Goal: Transaction & Acquisition: Book appointment/travel/reservation

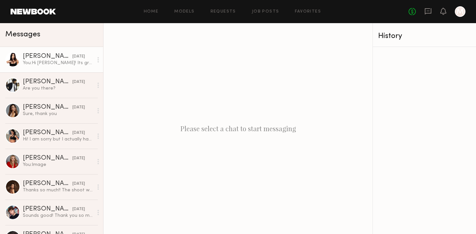
click at [57, 59] on div "[PERSON_NAME]" at bounding box center [48, 56] width 50 height 7
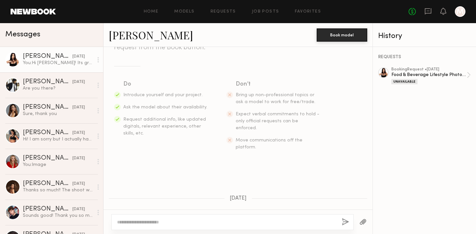
scroll to position [244, 0]
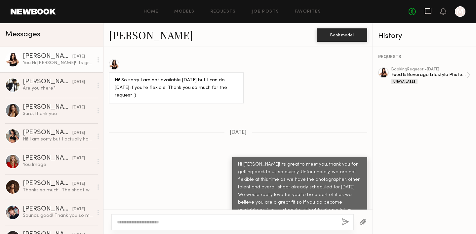
click at [430, 11] on icon at bounding box center [427, 11] width 7 height 7
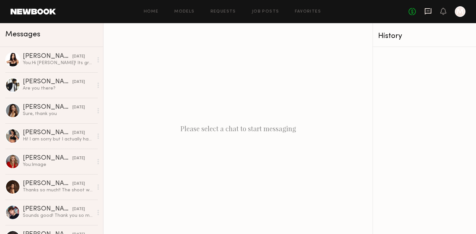
click at [427, 13] on icon at bounding box center [427, 11] width 7 height 6
click at [442, 13] on icon at bounding box center [442, 11] width 5 height 5
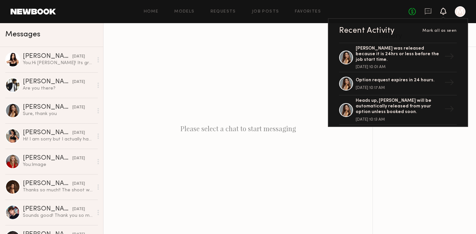
click at [276, 82] on div "Please select a chat to start messaging" at bounding box center [237, 128] width 269 height 211
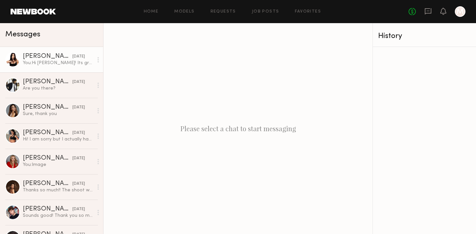
click at [64, 61] on div "You: Hi [PERSON_NAME]! Its great to meet you, thank you for getting back to us …" at bounding box center [58, 63] width 70 height 6
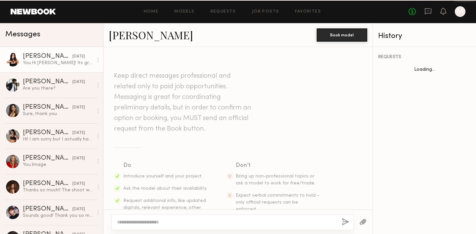
scroll to position [244, 0]
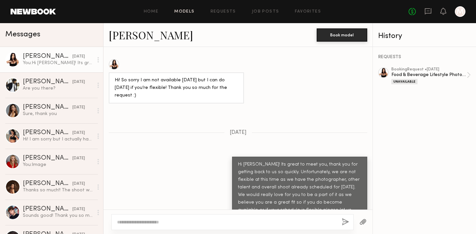
click at [183, 11] on link "Models" at bounding box center [184, 12] width 20 height 4
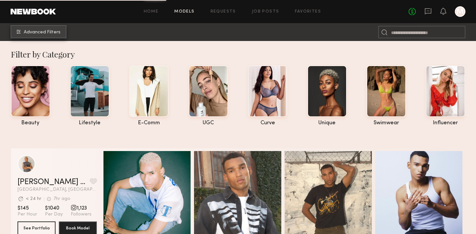
click at [39, 38] on nb-browse-subheader "Advanced Filters" at bounding box center [238, 32] width 476 height 18
click at [38, 23] on nb-browse-subheader "Advanced Filters" at bounding box center [238, 32] width 476 height 18
click at [38, 35] on button "Advanced Filters" at bounding box center [39, 31] width 56 height 13
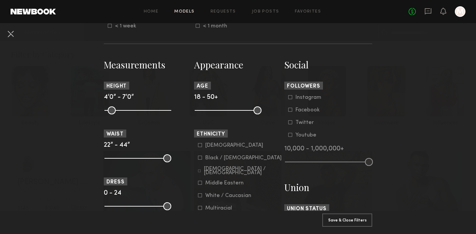
scroll to position [279, 0]
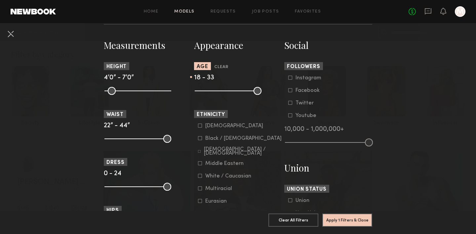
drag, startPoint x: 254, startPoint y: 91, endPoint x: 227, endPoint y: 91, distance: 26.8
click at [227, 91] on input "range" at bounding box center [228, 91] width 67 height 8
type input "**"
click at [230, 91] on input "range" at bounding box center [228, 91] width 67 height 8
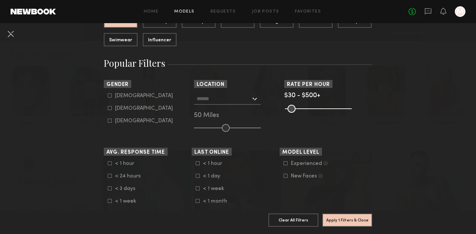
scroll to position [87, 0]
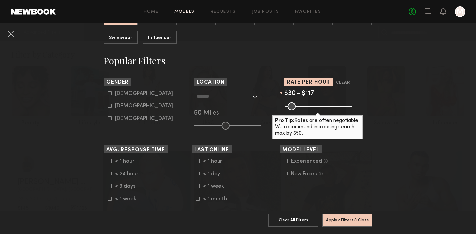
drag, startPoint x: 345, startPoint y: 104, endPoint x: 300, endPoint y: 105, distance: 45.6
click at [300, 105] on input "range" at bounding box center [318, 106] width 67 height 8
type input "***"
click at [297, 106] on input "range" at bounding box center [318, 106] width 67 height 8
click at [350, 218] on button "Apply 2 Filters & Close" at bounding box center [347, 219] width 50 height 13
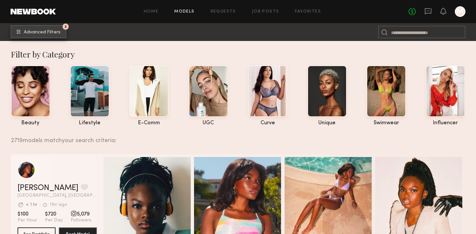
click at [56, 26] on button "2 Advanced Filters" at bounding box center [39, 31] width 56 height 13
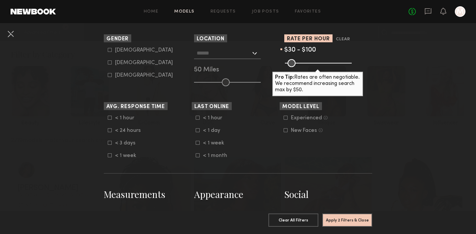
scroll to position [63, 0]
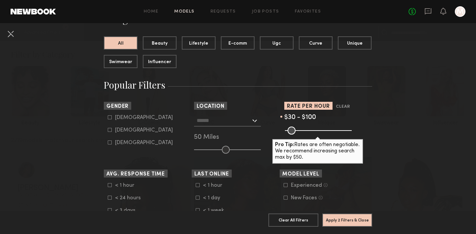
click at [209, 121] on input "text" at bounding box center [223, 120] width 54 height 11
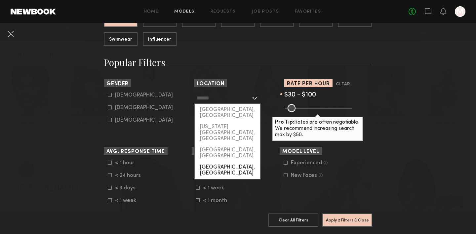
scroll to position [91, 0]
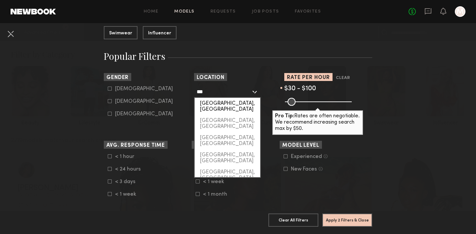
click at [218, 105] on div "[GEOGRAPHIC_DATA], [GEOGRAPHIC_DATA]" at bounding box center [227, 106] width 65 height 17
type input "*********"
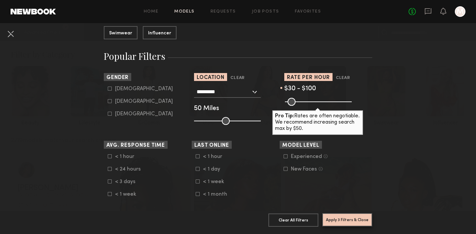
click at [327, 220] on button "Apply 3 Filters & Close" at bounding box center [347, 219] width 50 height 13
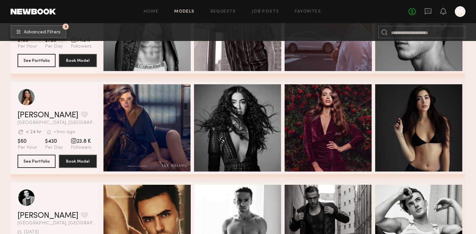
scroll to position [1478, 0]
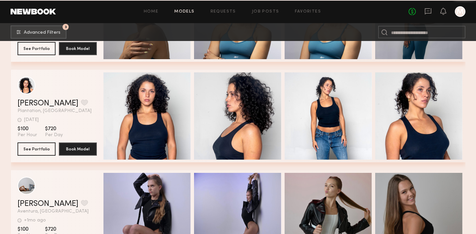
scroll to position [4300, 0]
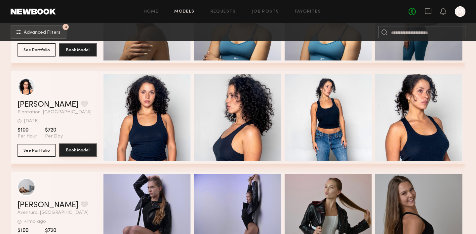
click at [72, 152] on button "Book Model" at bounding box center [78, 149] width 38 height 13
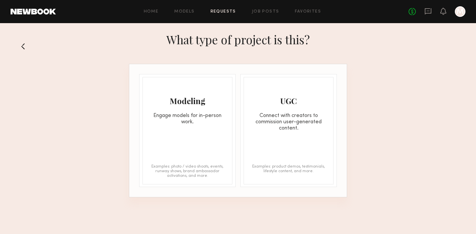
click at [178, 118] on div "Engage models for in-person work." at bounding box center [187, 119] width 89 height 13
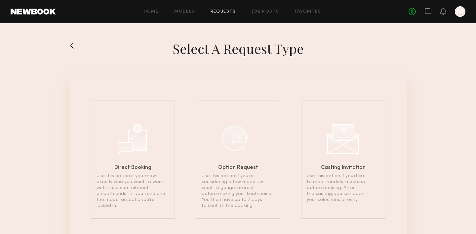
scroll to position [28, 0]
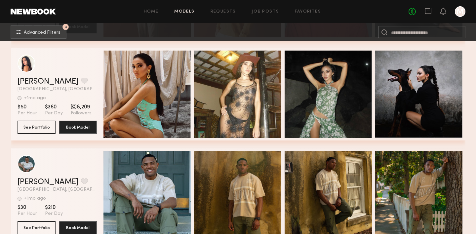
scroll to position [7375, 0]
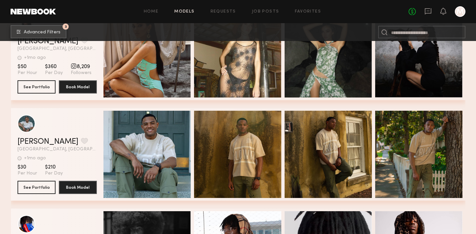
click at [57, 32] on span "Advanced Filters" at bounding box center [42, 32] width 37 height 5
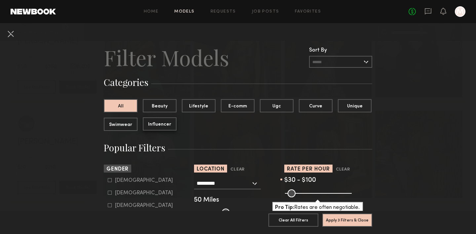
scroll to position [18, 0]
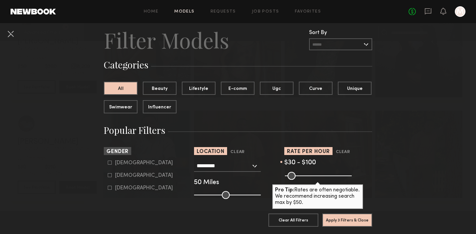
click at [111, 173] on common-framework-checkbox "[DEMOGRAPHIC_DATA]" at bounding box center [150, 175] width 84 height 6
click at [110, 176] on icon at bounding box center [110, 175] width 4 height 4
type input "**"
click at [357, 221] on button "Apply 4 Filters & Close" at bounding box center [347, 219] width 50 height 13
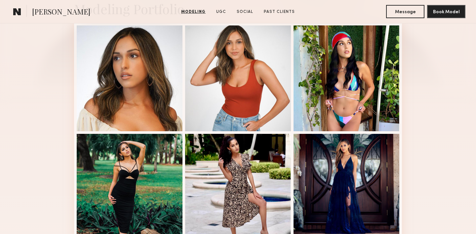
scroll to position [169, 0]
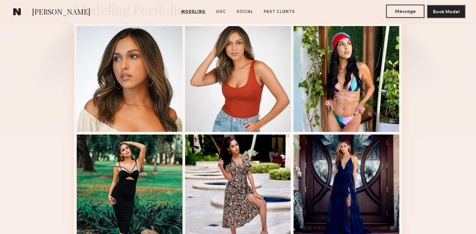
click at [401, 8] on button "Message" at bounding box center [405, 11] width 38 height 13
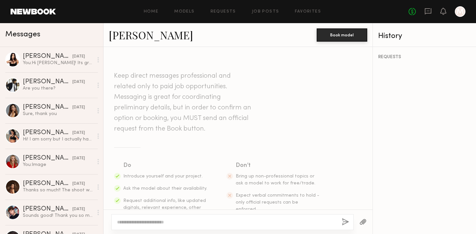
scroll to position [33, 0]
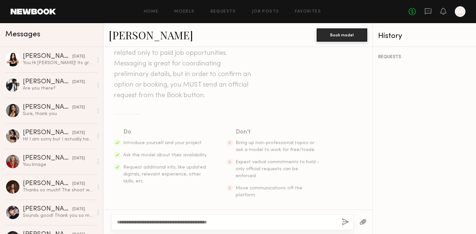
click at [144, 219] on textarea "**********" at bounding box center [226, 222] width 219 height 7
click at [143, 220] on textarea "**********" at bounding box center [226, 222] width 219 height 7
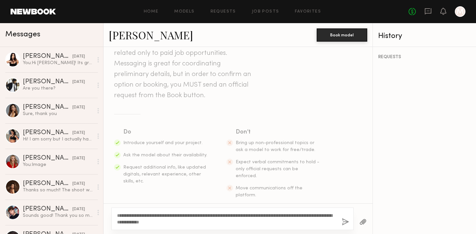
click at [208, 225] on div "**********" at bounding box center [232, 218] width 242 height 22
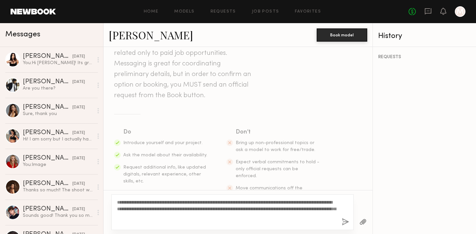
type textarea "**********"
click at [344, 224] on button "button" at bounding box center [344, 222] width 7 height 8
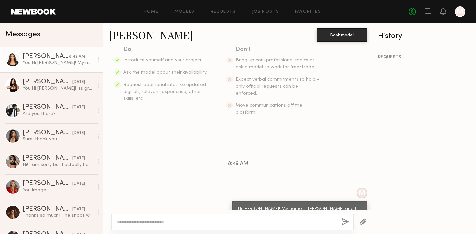
scroll to position [146, 0]
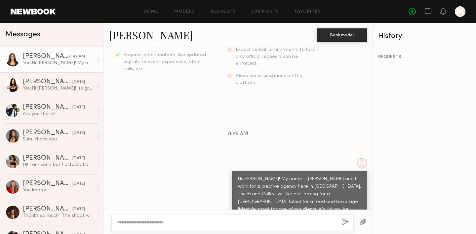
click at [190, 216] on div at bounding box center [232, 222] width 242 height 16
click at [14, 57] on div at bounding box center [12, 59] width 15 height 15
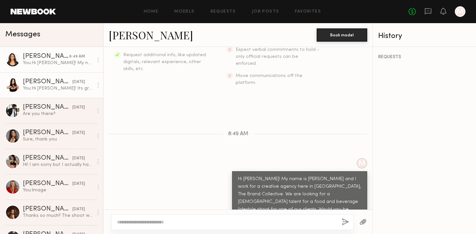
click at [22, 87] on link "[PERSON_NAME] [DATE] You: Hi [PERSON_NAME]! Its great to meet you, thank you fo…" at bounding box center [51, 84] width 103 height 25
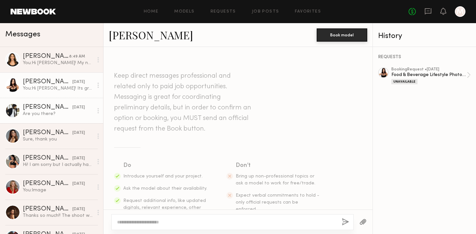
scroll to position [244, 0]
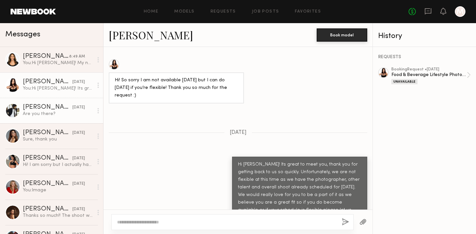
click at [38, 107] on div "[PERSON_NAME]" at bounding box center [48, 107] width 50 height 7
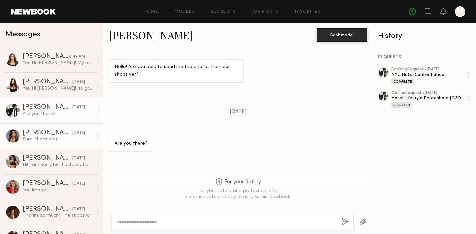
scroll to position [749, 0]
click at [32, 133] on div "[PERSON_NAME]" at bounding box center [48, 132] width 50 height 7
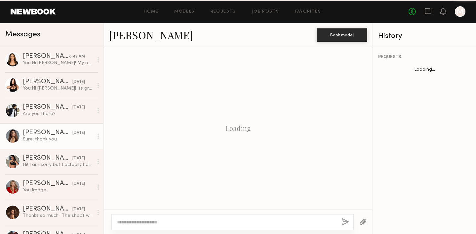
scroll to position [664, 0]
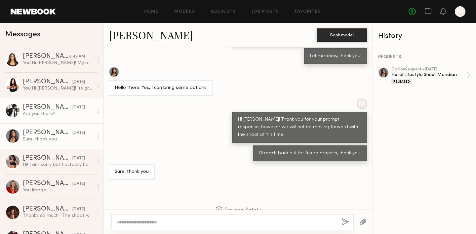
click at [30, 108] on div "[PERSON_NAME]" at bounding box center [48, 107] width 50 height 7
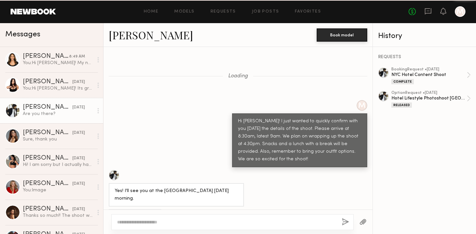
scroll to position [749, 0]
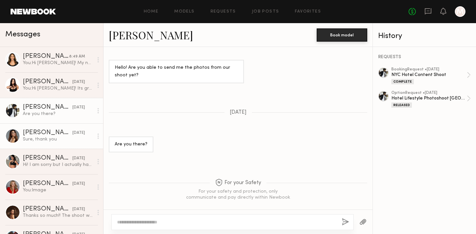
click at [43, 142] on link "Inna D. 11/06/2024 Sure, thank you" at bounding box center [51, 135] width 103 height 25
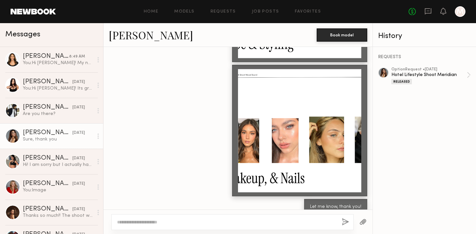
scroll to position [664, 0]
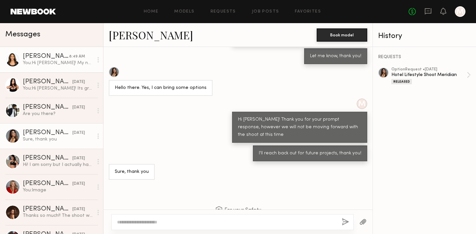
click at [55, 61] on div "You: Hi Wilnette! My name is Mariana and I work for a creative agency here in M…" at bounding box center [58, 63] width 70 height 6
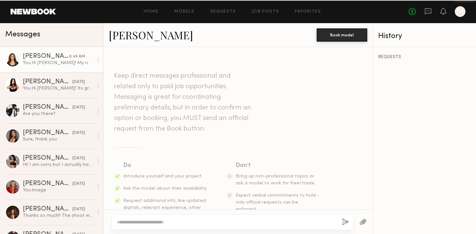
scroll to position [146, 0]
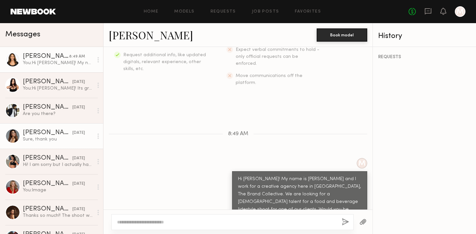
click at [42, 132] on div "[PERSON_NAME]" at bounding box center [48, 132] width 50 height 7
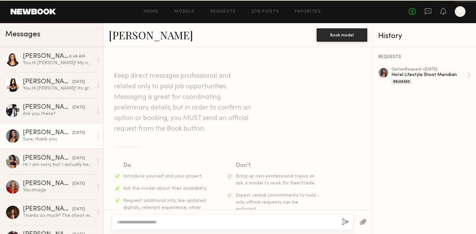
scroll to position [664, 0]
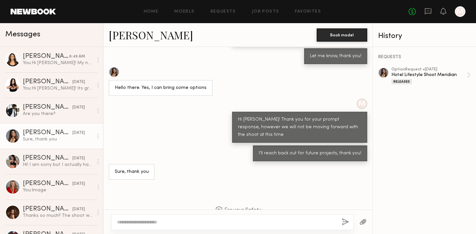
click at [382, 74] on div at bounding box center [383, 72] width 11 height 11
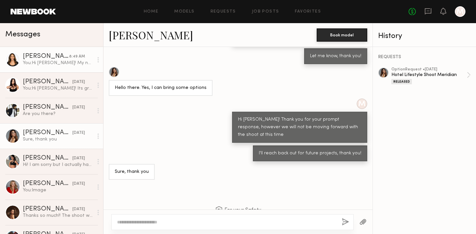
click at [52, 54] on div "Wilnette O." at bounding box center [46, 56] width 46 height 7
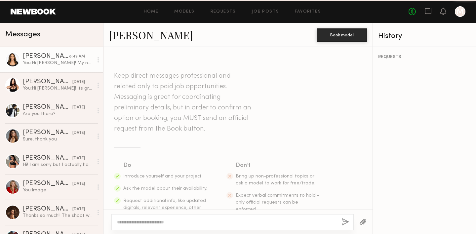
scroll to position [146, 0]
